Goal: Task Accomplishment & Management: Manage account settings

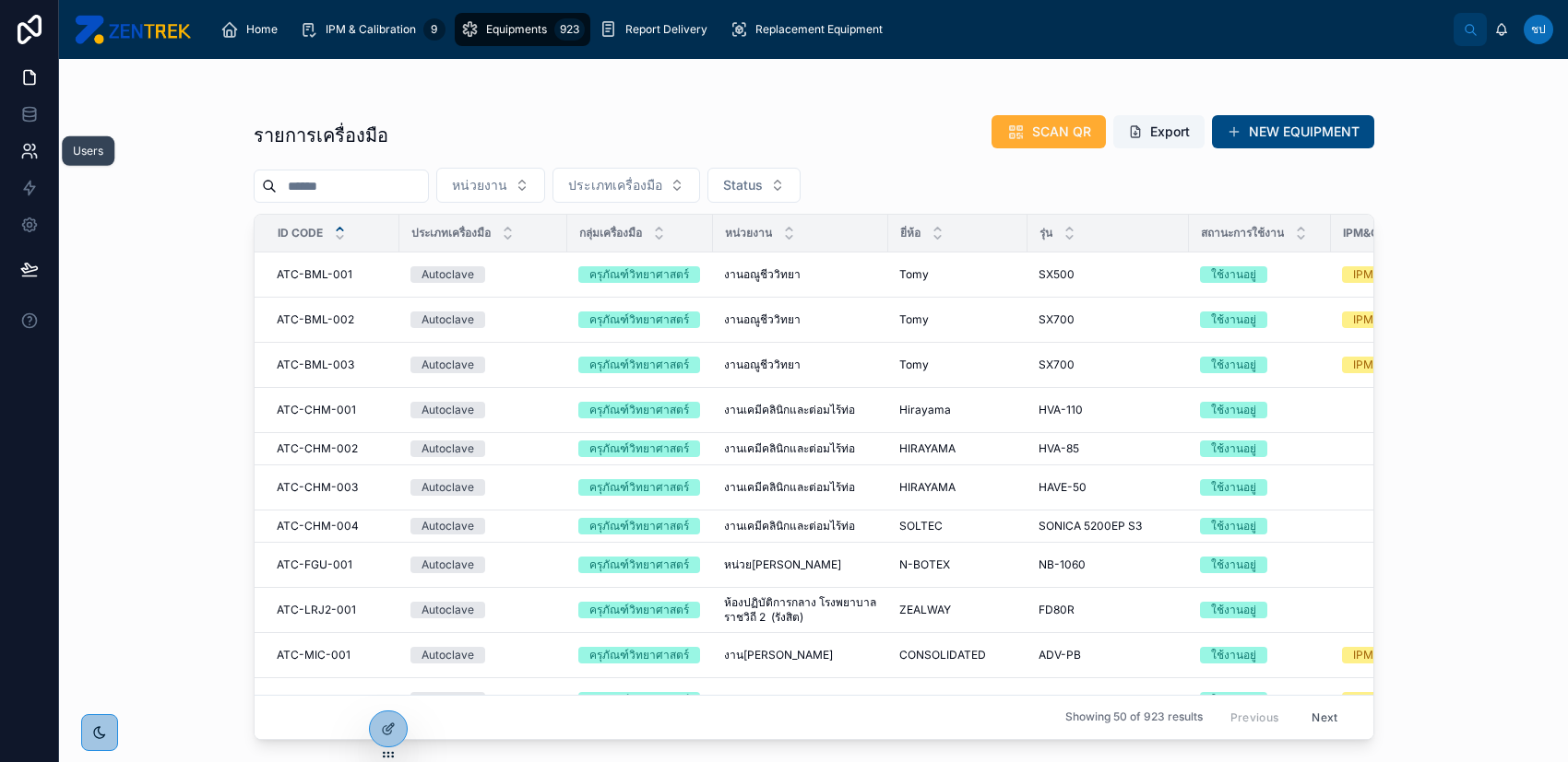
click at [36, 150] on icon at bounding box center [29, 151] width 18 height 18
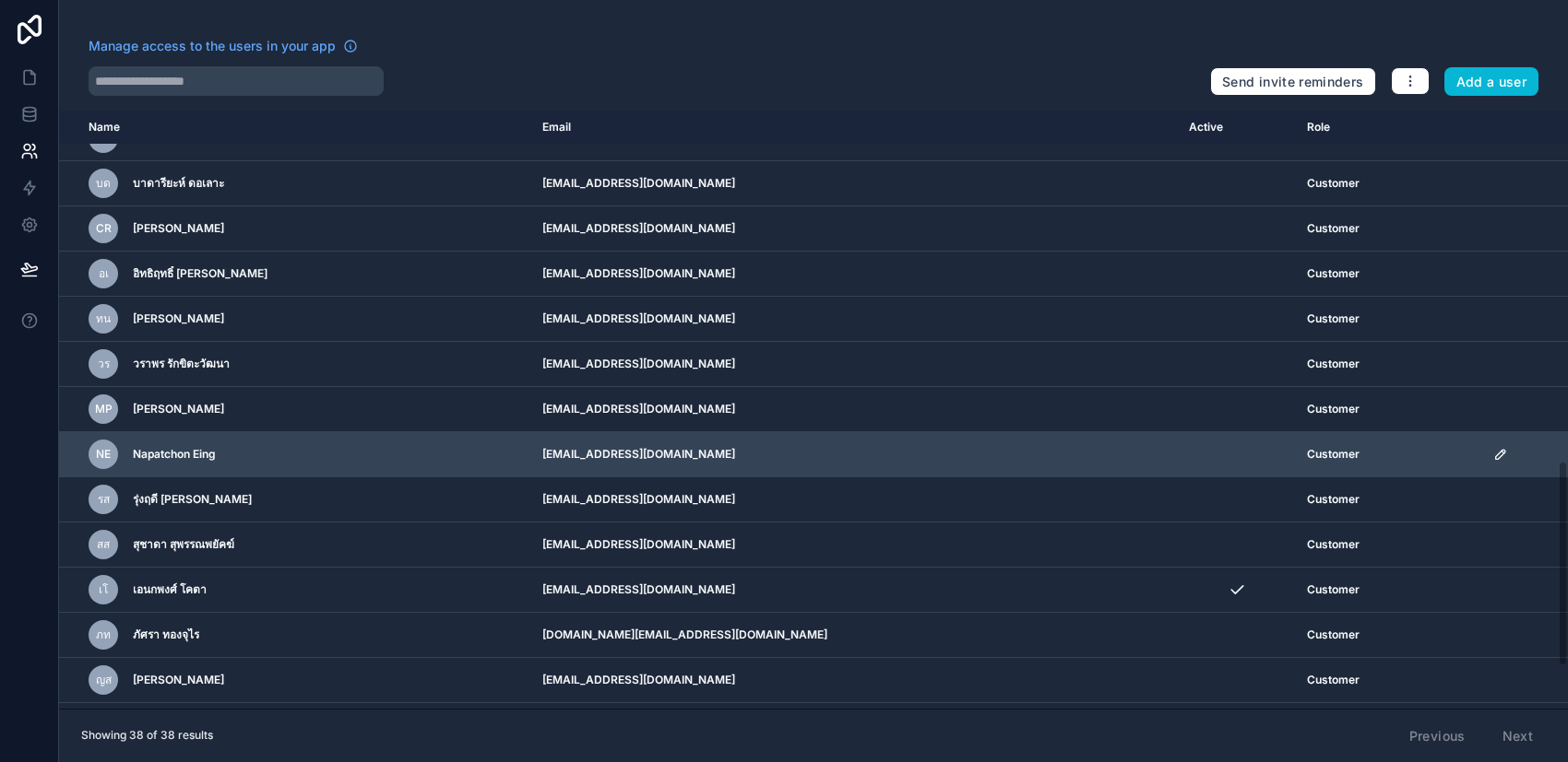
scroll to position [1146, 0]
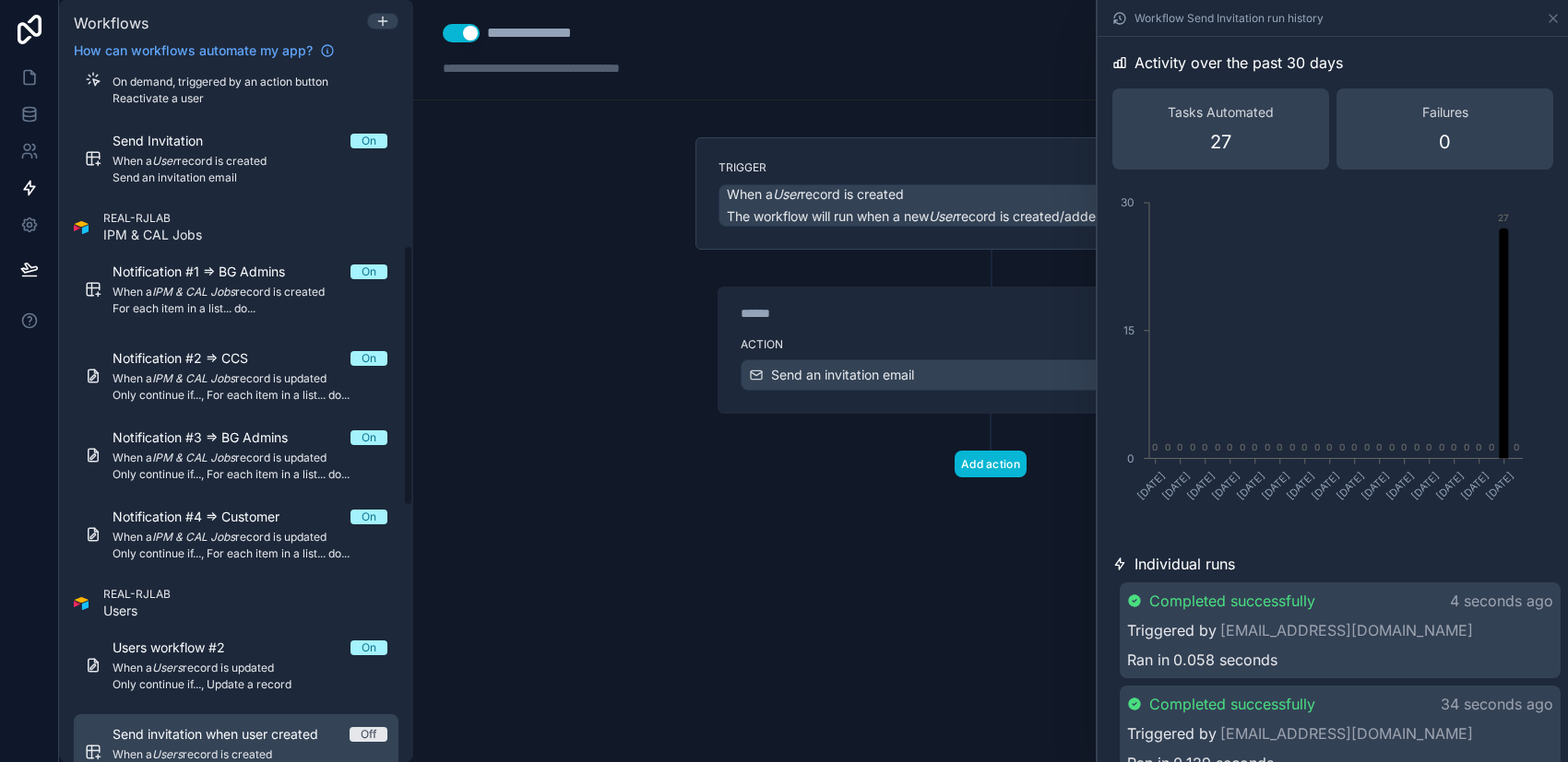
scroll to position [614, 0]
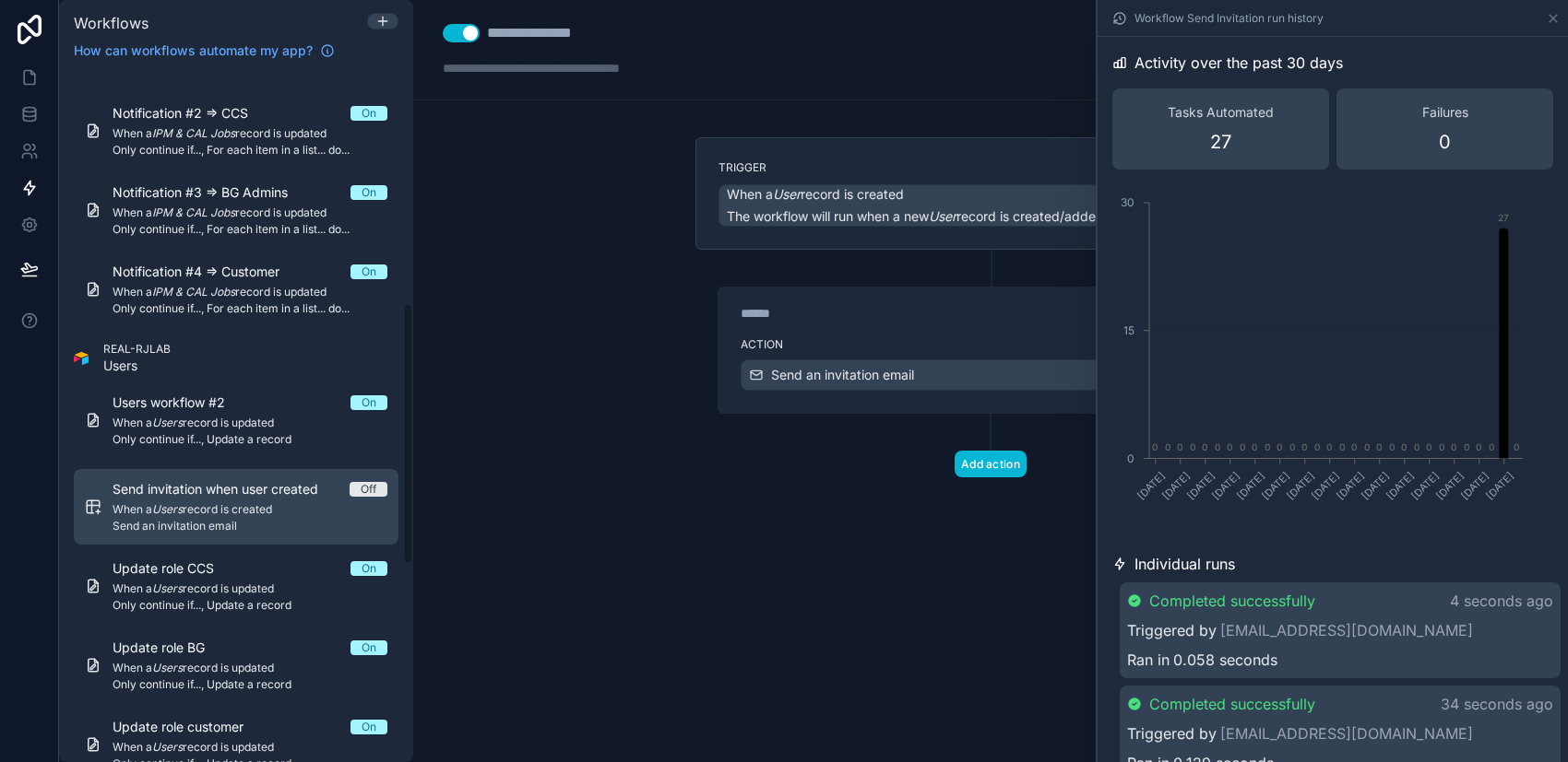
click at [288, 510] on span "When a Users record is created" at bounding box center [250, 509] width 275 height 14
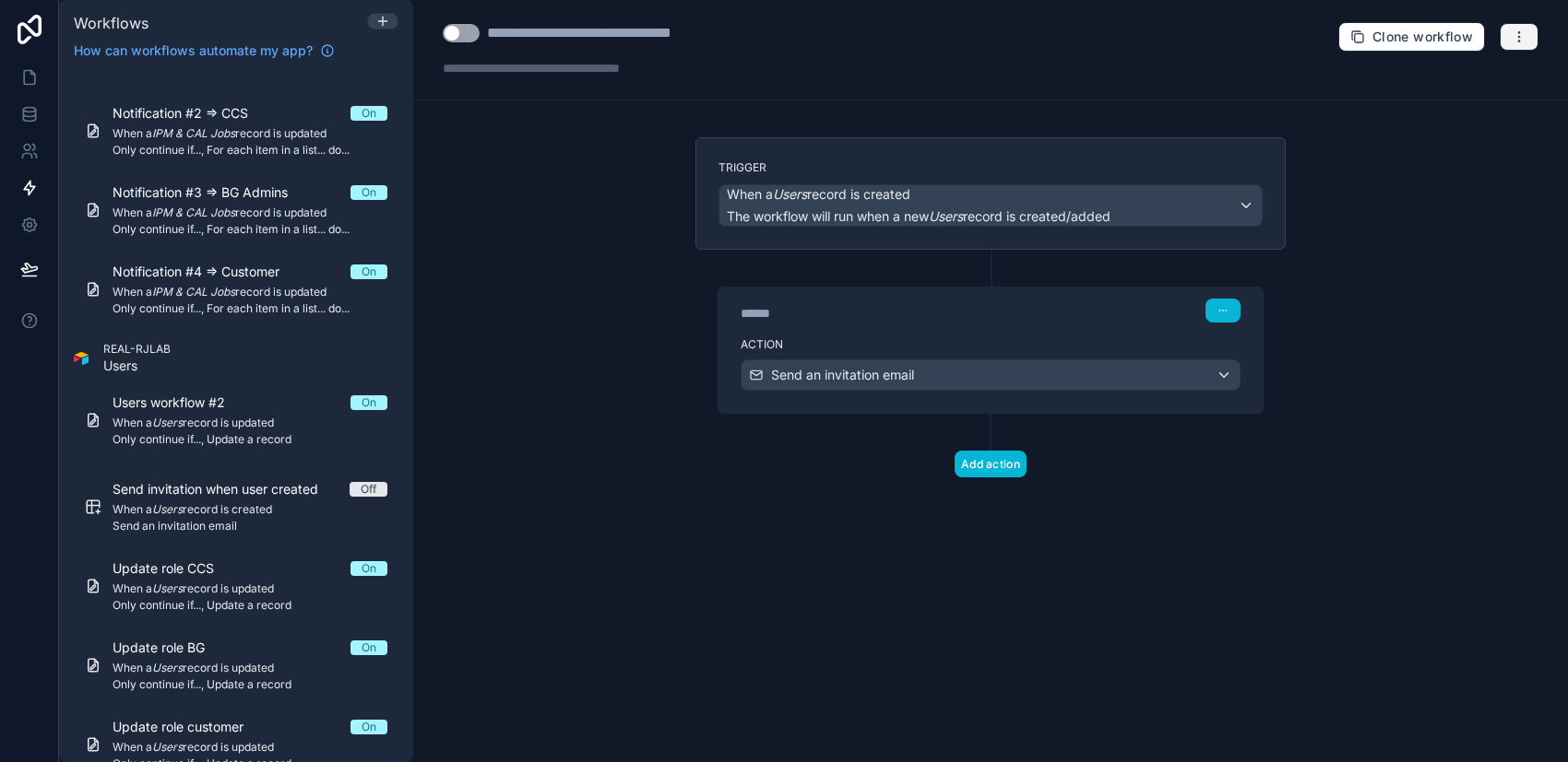
click at [1514, 39] on icon "button" at bounding box center [1518, 37] width 14 height 14
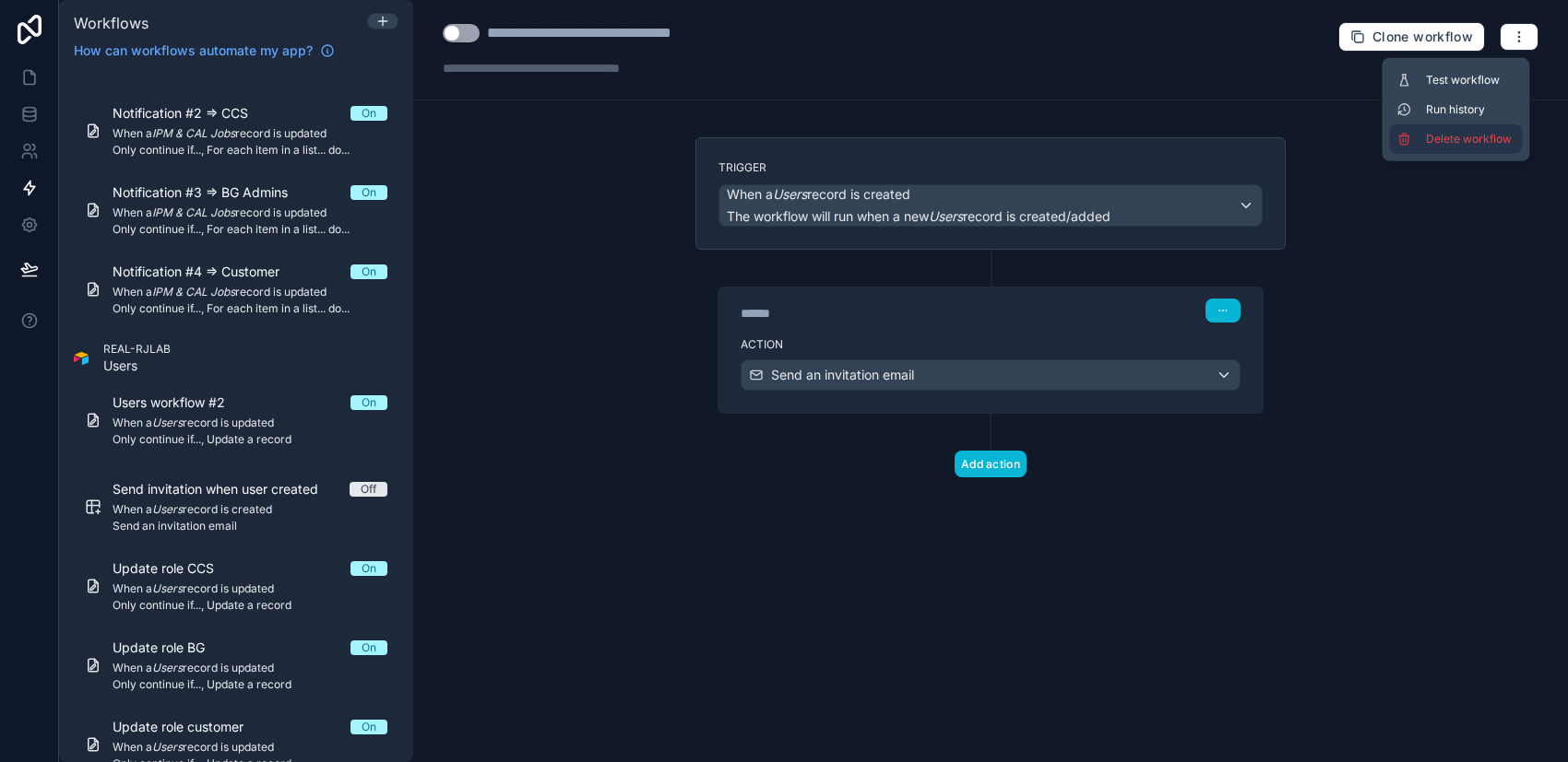
click at [1486, 136] on span "Delete workflow" at bounding box center [1470, 139] width 89 height 14
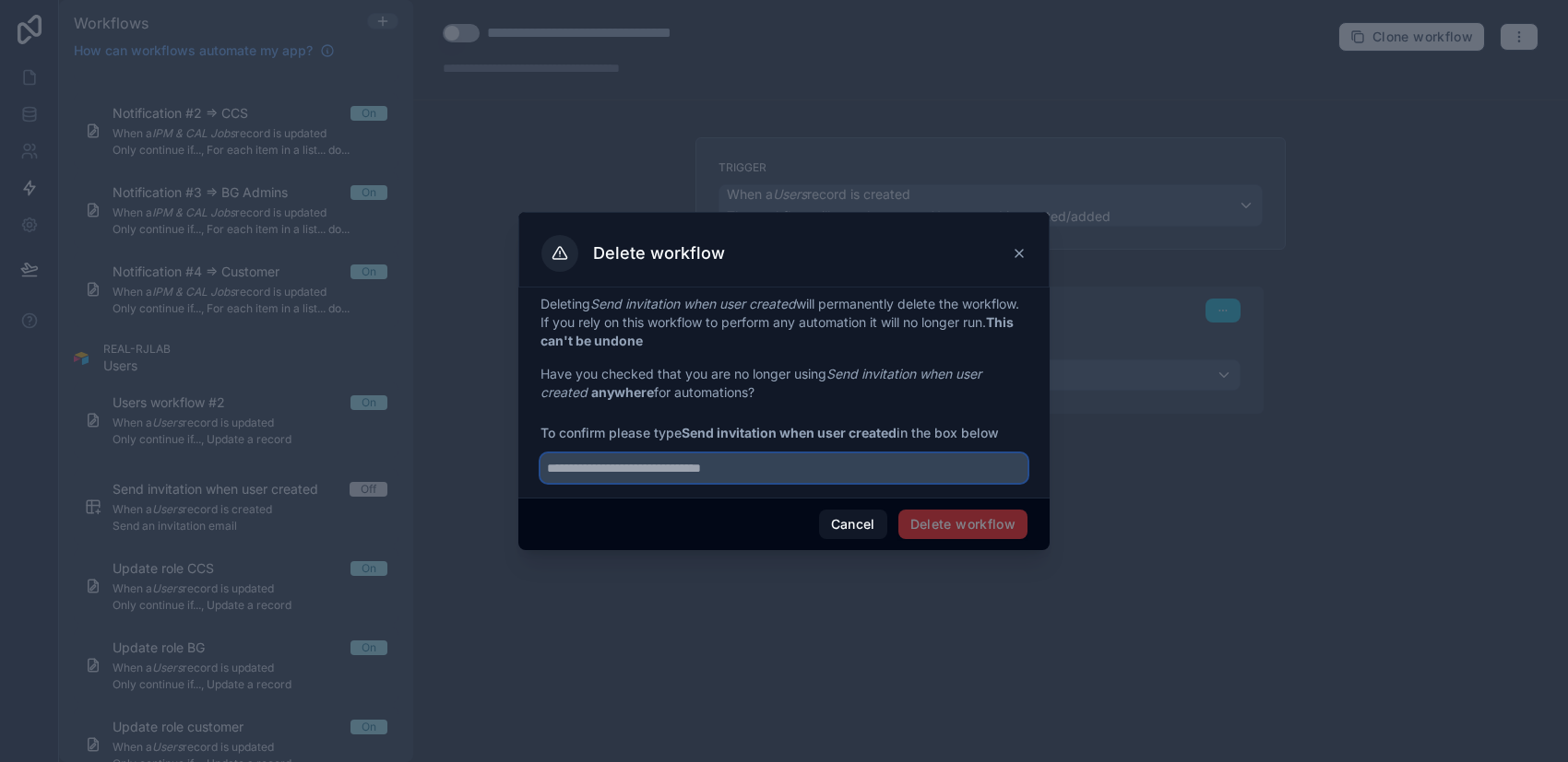
click at [770, 466] on input "text" at bounding box center [784, 468] width 487 height 30
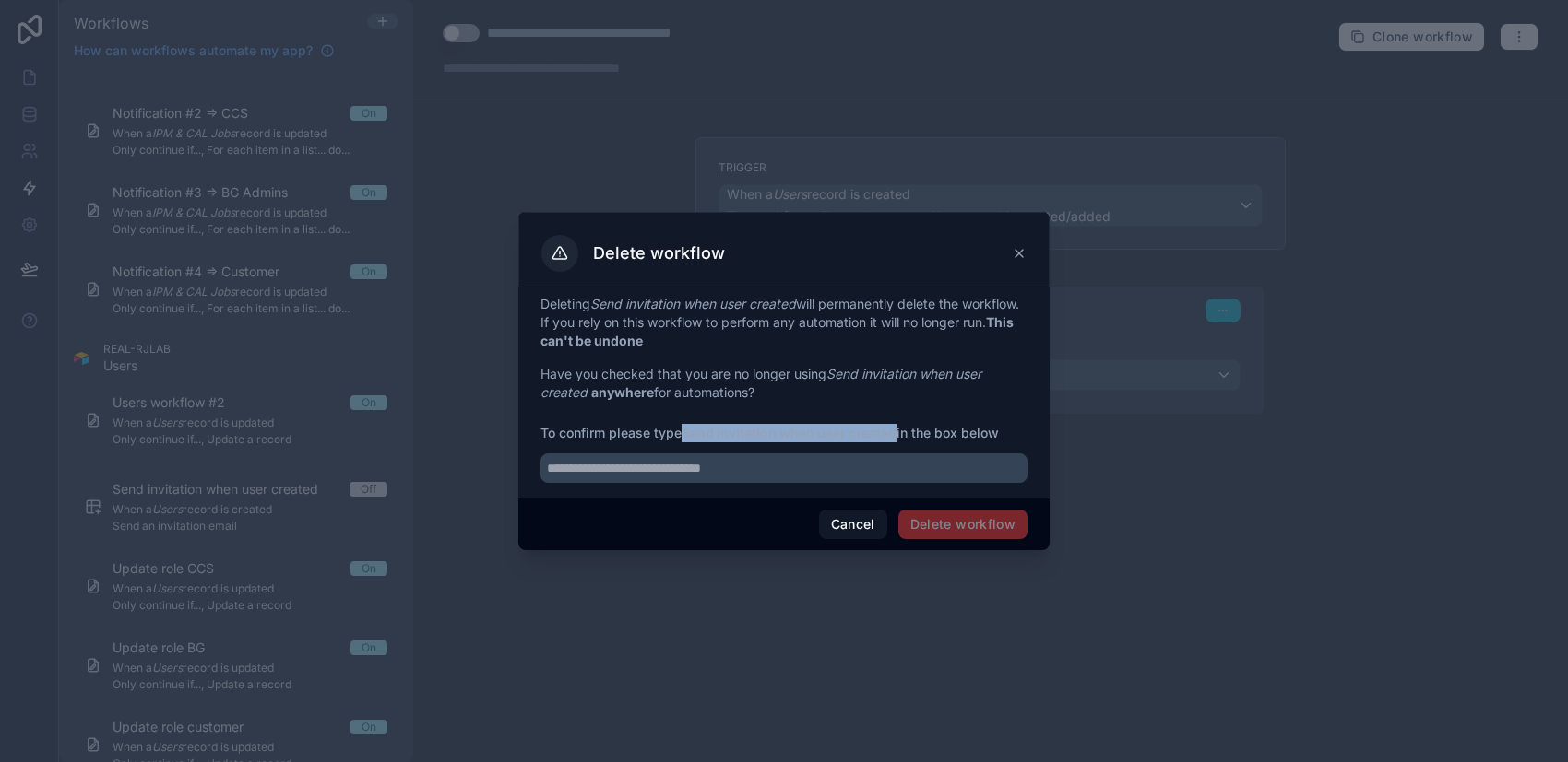
drag, startPoint x: 900, startPoint y: 431, endPoint x: 681, endPoint y: 429, distance: 219.0
click at [681, 429] on span "To confirm please type Send invitation when user created in the box below" at bounding box center [784, 433] width 487 height 18
click at [688, 431] on strong "Send invitation when user created" at bounding box center [788, 433] width 215 height 15
drag, startPoint x: 685, startPoint y: 431, endPoint x: 897, endPoint y: 435, distance: 212.0
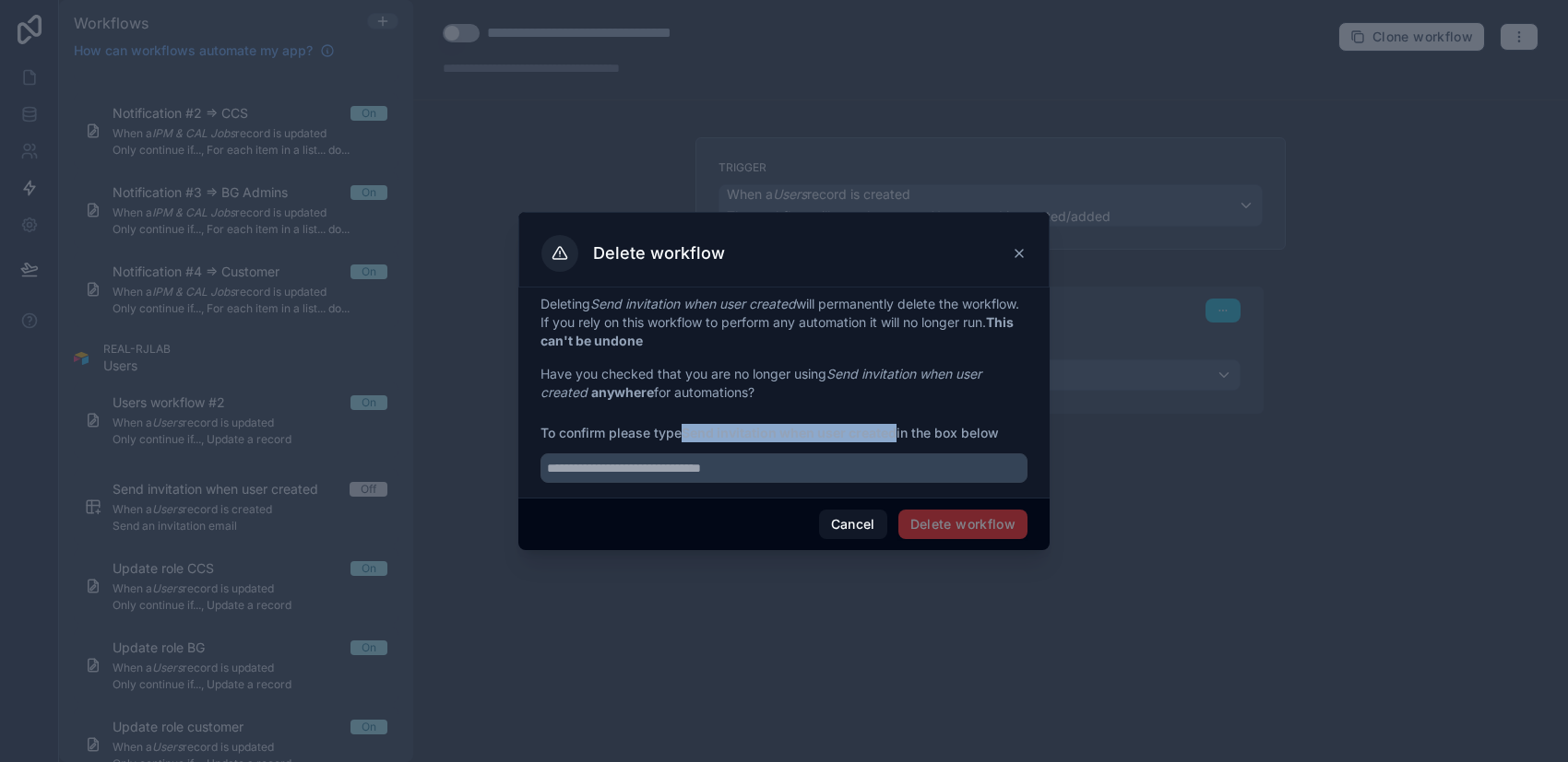
click at [896, 435] on strong "Send invitation when user created" at bounding box center [788, 433] width 215 height 15
copy strong "Send invitation when user created"
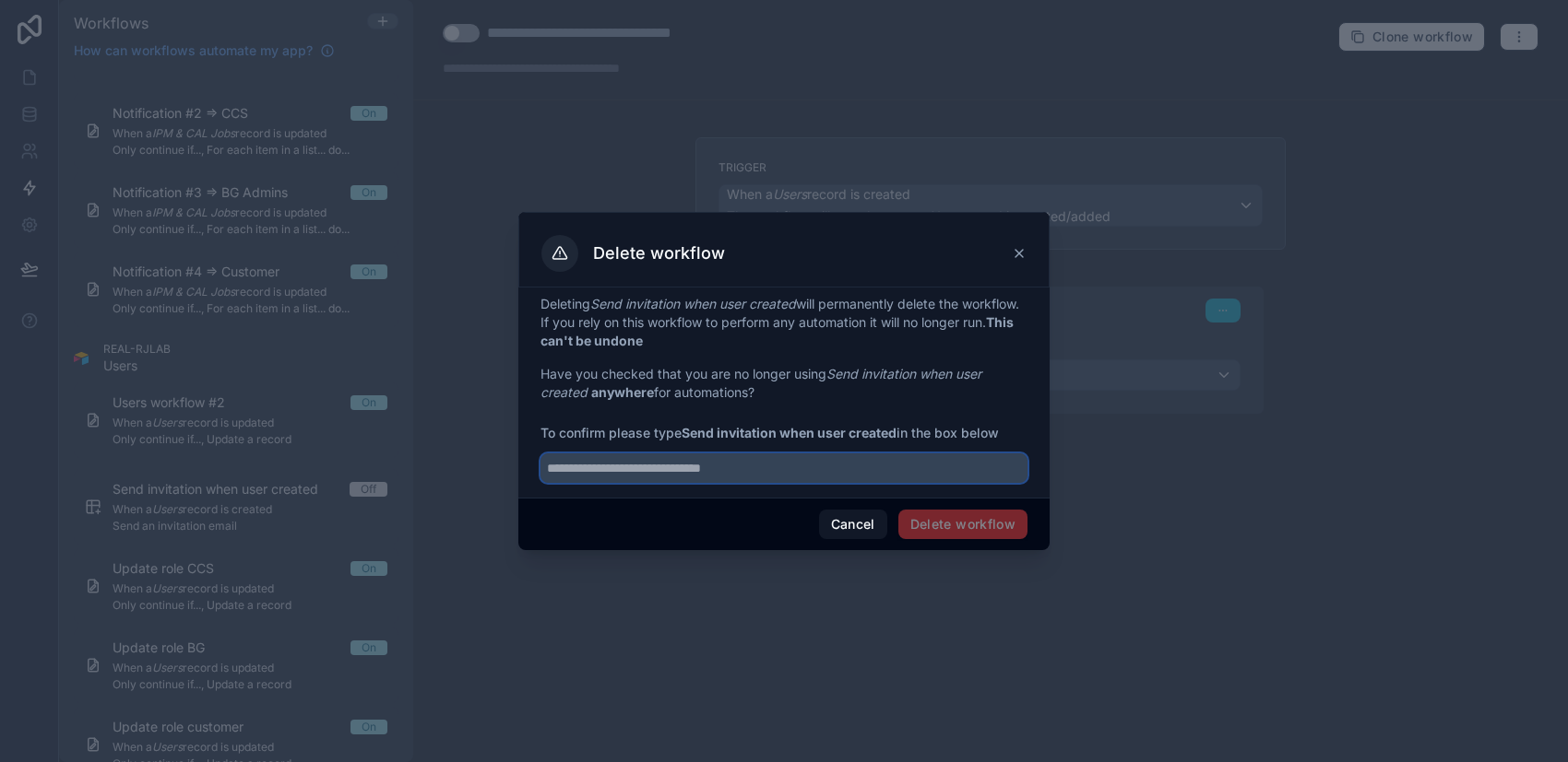
click at [840, 473] on input "text" at bounding box center [784, 468] width 487 height 30
paste input "**********"
type input "**********"
click at [943, 517] on button "Delete workflow" at bounding box center [963, 524] width 129 height 30
